Goal: Transaction & Acquisition: Purchase product/service

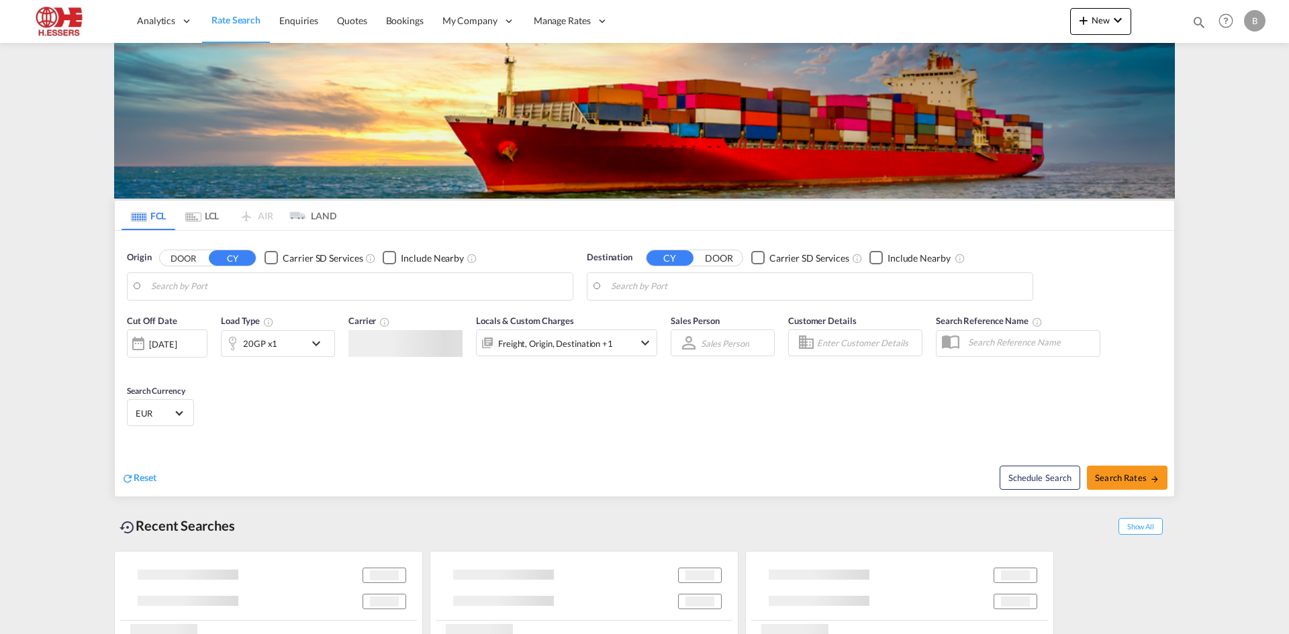
type input "[GEOGRAPHIC_DATA], BEANR"
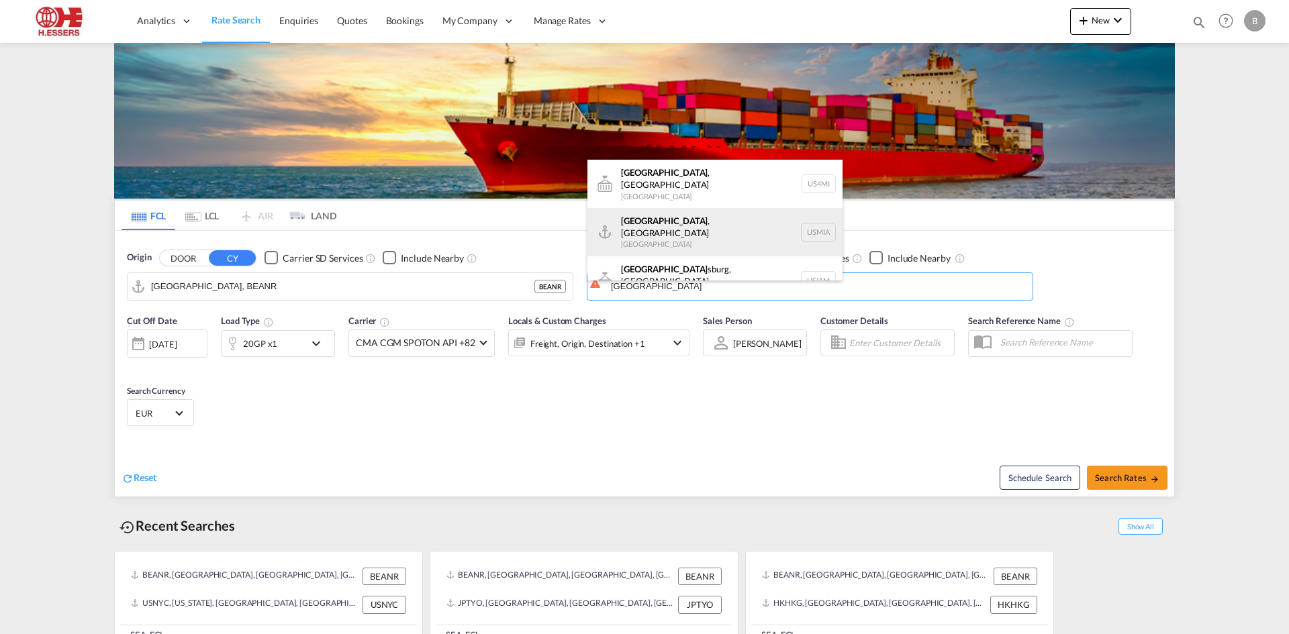
click at [680, 214] on div "[GEOGRAPHIC_DATA] , [GEOGRAPHIC_DATA] [GEOGRAPHIC_DATA] USMIA" at bounding box center [714, 232] width 255 height 48
type input "[GEOGRAPHIC_DATA], [GEOGRAPHIC_DATA], [GEOGRAPHIC_DATA]"
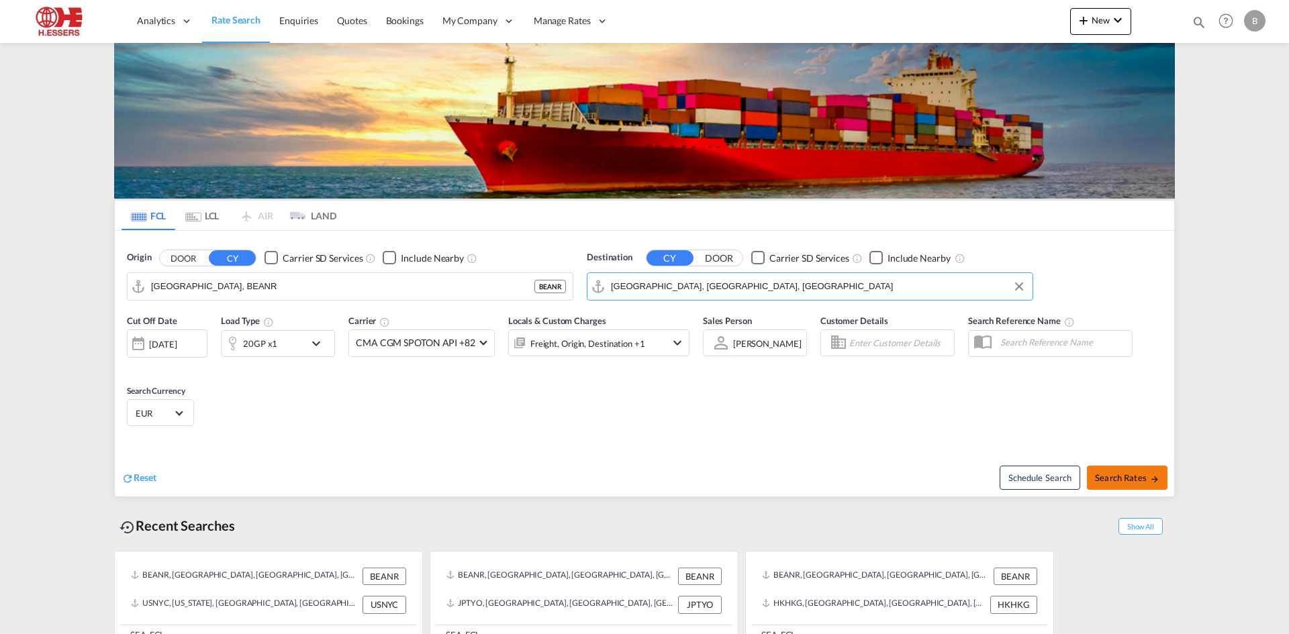
click at [1116, 466] on button "Search Rates" at bounding box center [1127, 478] width 81 height 24
type input "BEANR to USMIA / [DATE]"
